Goal: Task Accomplishment & Management: Manage account settings

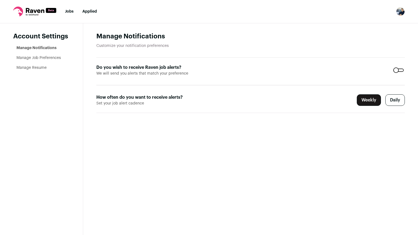
click at [388, 101] on label "Daily" at bounding box center [394, 100] width 19 height 12
click at [69, 10] on link "Jobs" at bounding box center [69, 12] width 9 height 4
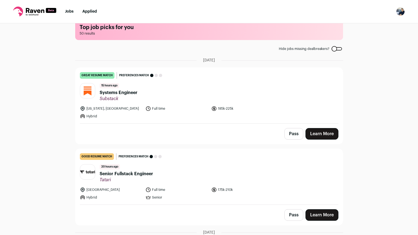
scroll to position [13, 0]
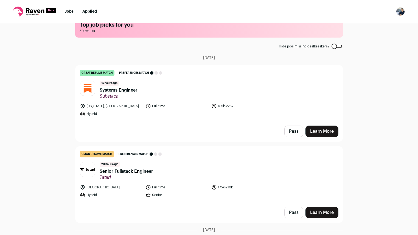
click at [136, 90] on span "Systems Engineer" at bounding box center [119, 90] width 38 height 7
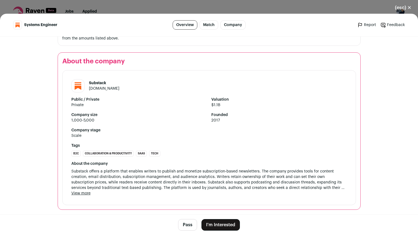
scroll to position [458, 0]
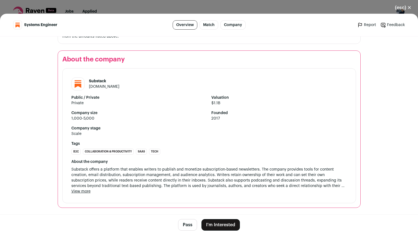
click at [411, 7] on button "(esc) ✕" at bounding box center [404, 8] width 30 height 12
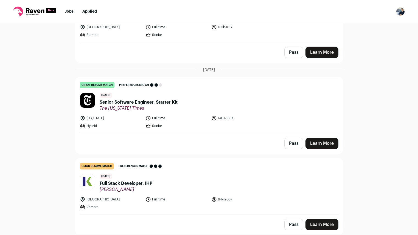
scroll to position [1269, 0]
